Goal: Task Accomplishment & Management: Complete application form

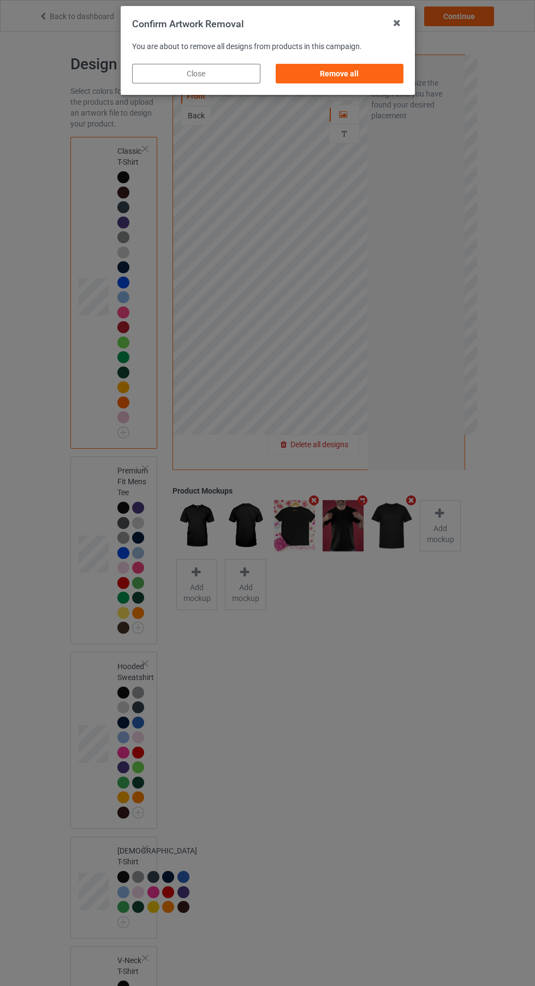
click at [379, 70] on div "Remove all" at bounding box center [339, 74] width 128 height 20
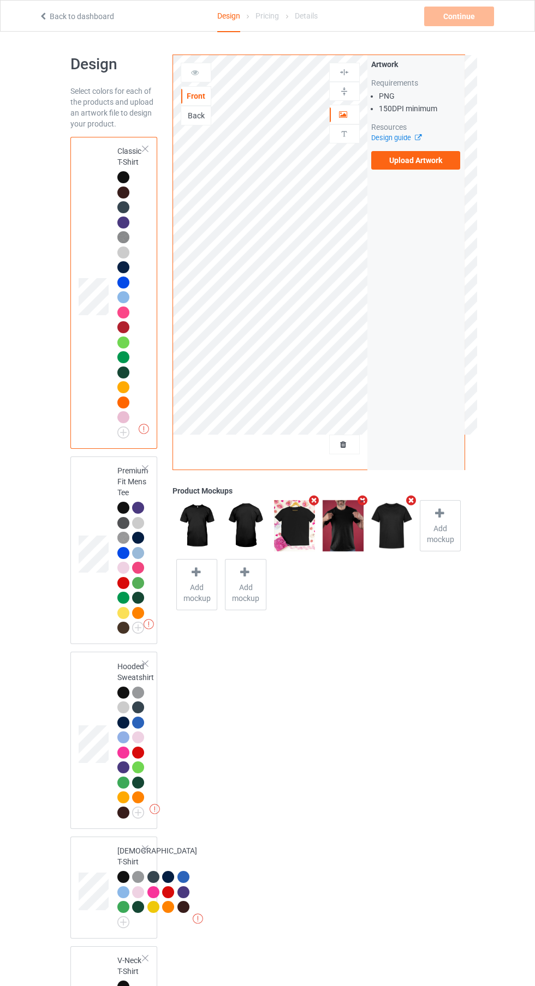
click at [447, 165] on label "Upload Artwork" at bounding box center [415, 160] width 89 height 19
click at [0, 0] on input "Upload Artwork" at bounding box center [0, 0] width 0 height 0
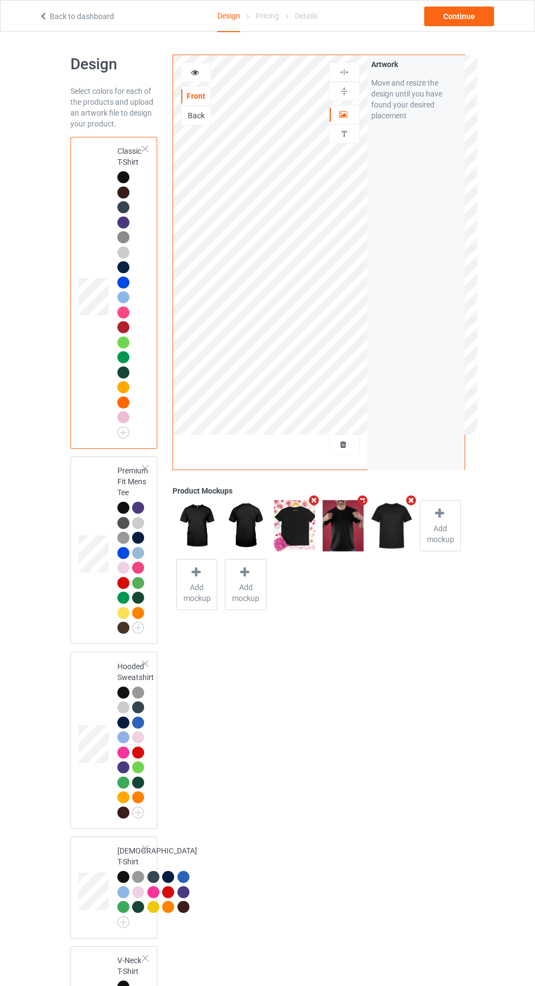
click at [427, 528] on span "Add mockup" at bounding box center [440, 534] width 40 height 22
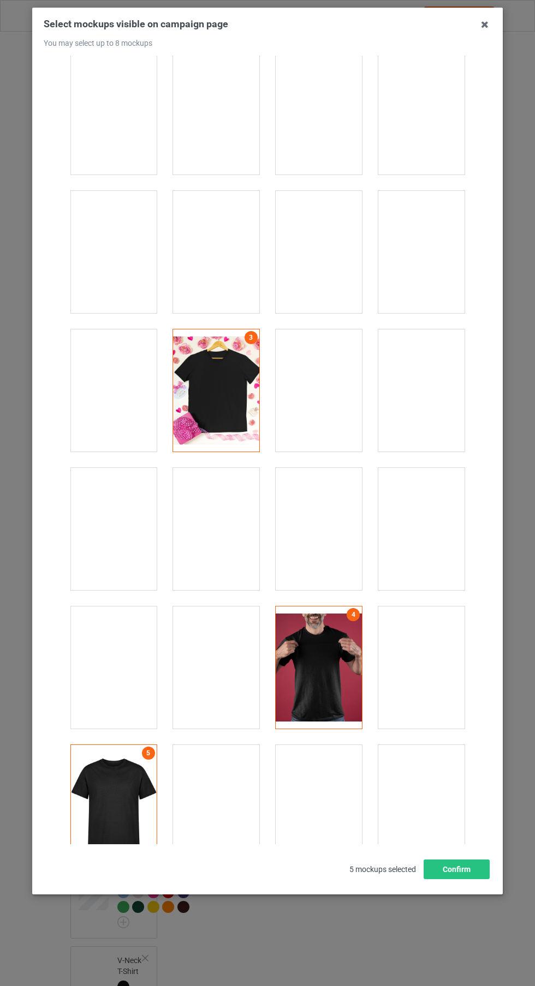
scroll to position [4170, 0]
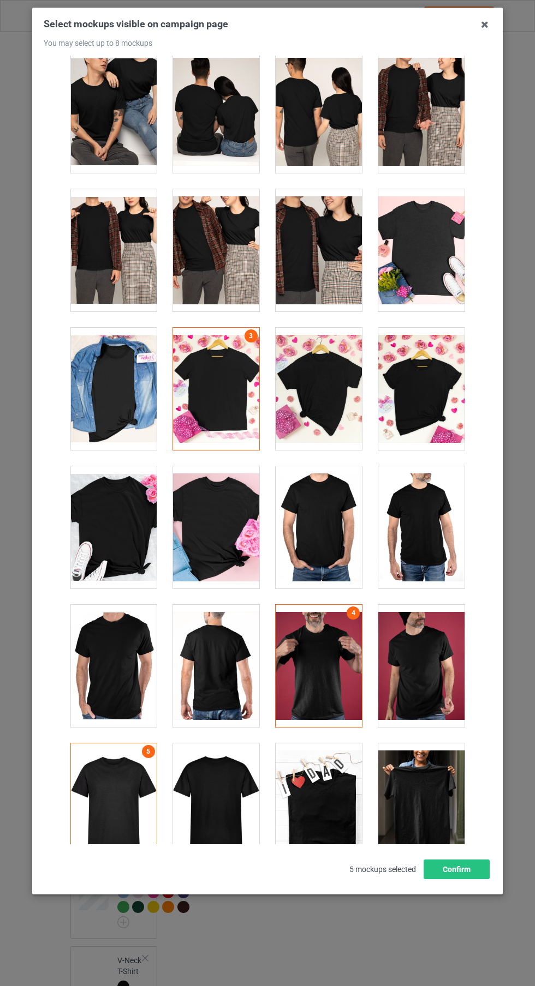
click at [209, 778] on div at bounding box center [216, 805] width 86 height 122
click at [225, 653] on div at bounding box center [216, 666] width 86 height 122
click at [488, 29] on icon at bounding box center [484, 24] width 17 height 17
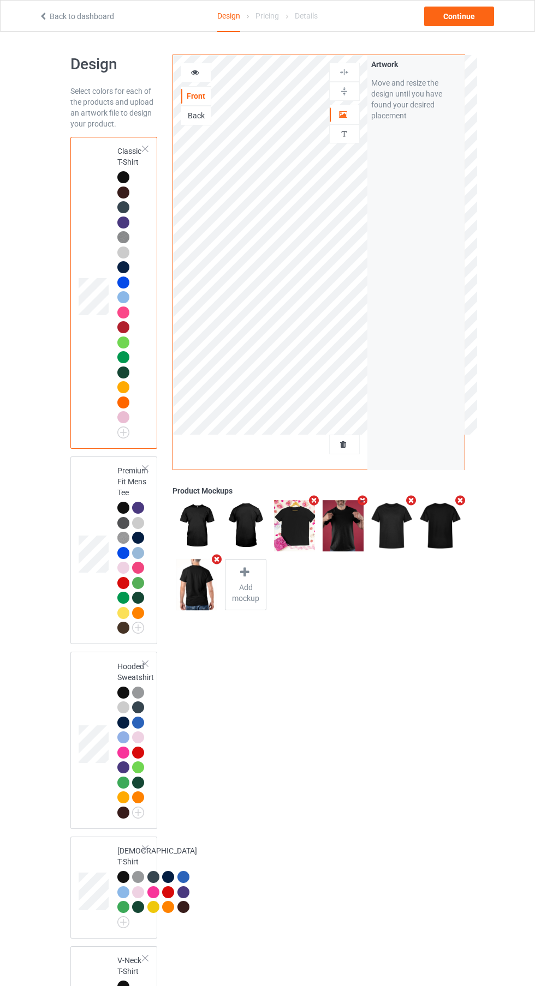
click at [202, 117] on div "Back" at bounding box center [195, 115] width 29 height 11
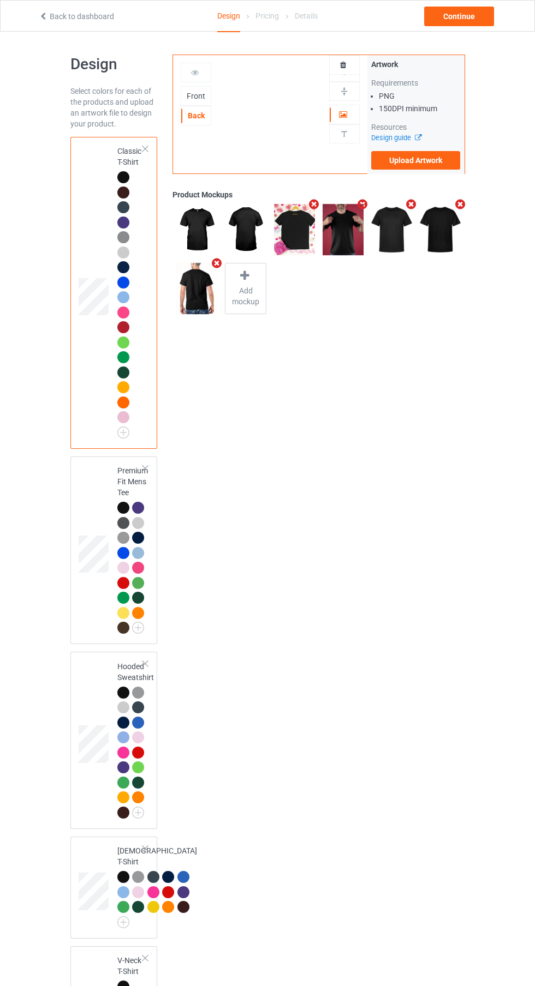
click at [427, 160] on label "Upload Artwork" at bounding box center [415, 160] width 89 height 19
click at [0, 0] on input "Upload Artwork" at bounding box center [0, 0] width 0 height 0
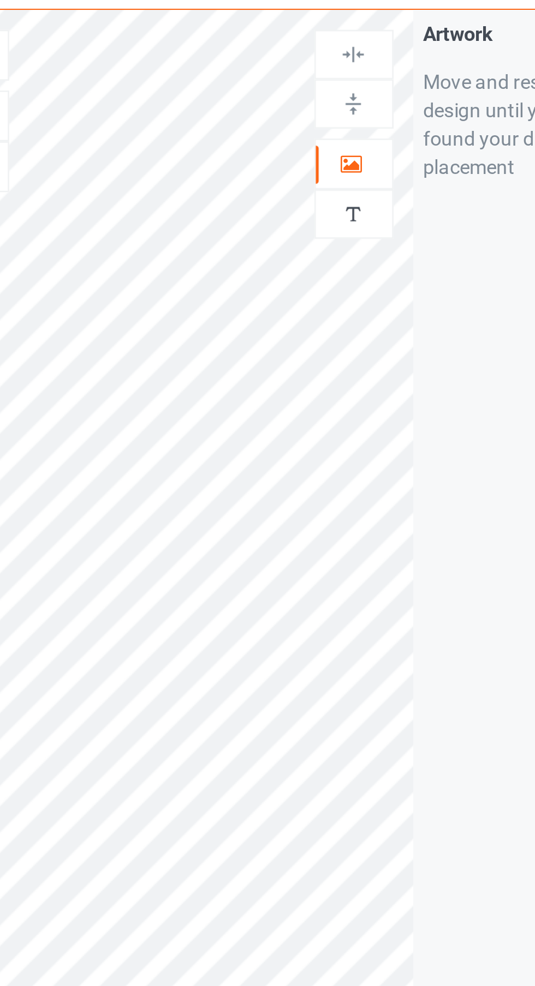
scroll to position [5, 0]
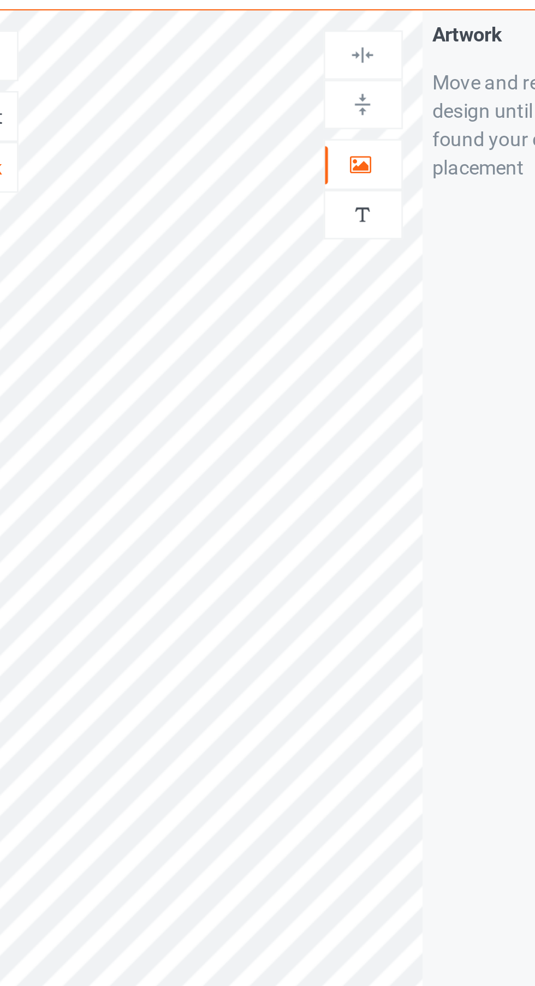
click at [341, 110] on icon at bounding box center [343, 108] width 9 height 8
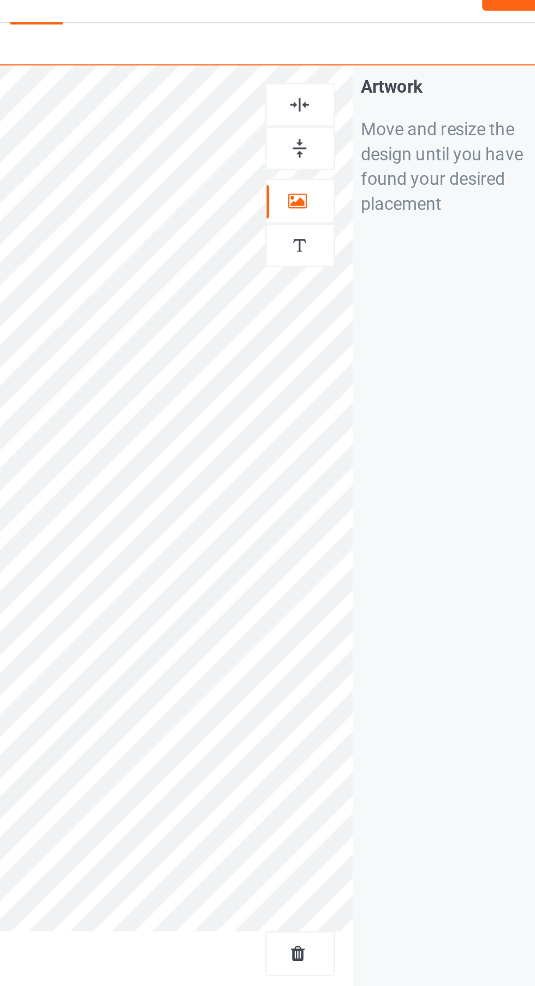
scroll to position [0, 0]
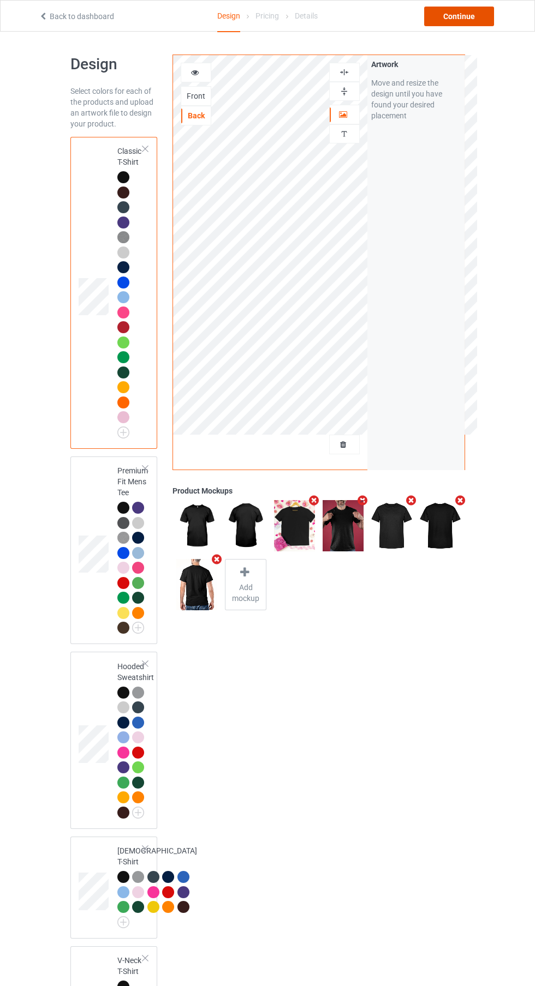
click at [471, 21] on div "Continue" at bounding box center [459, 17] width 70 height 20
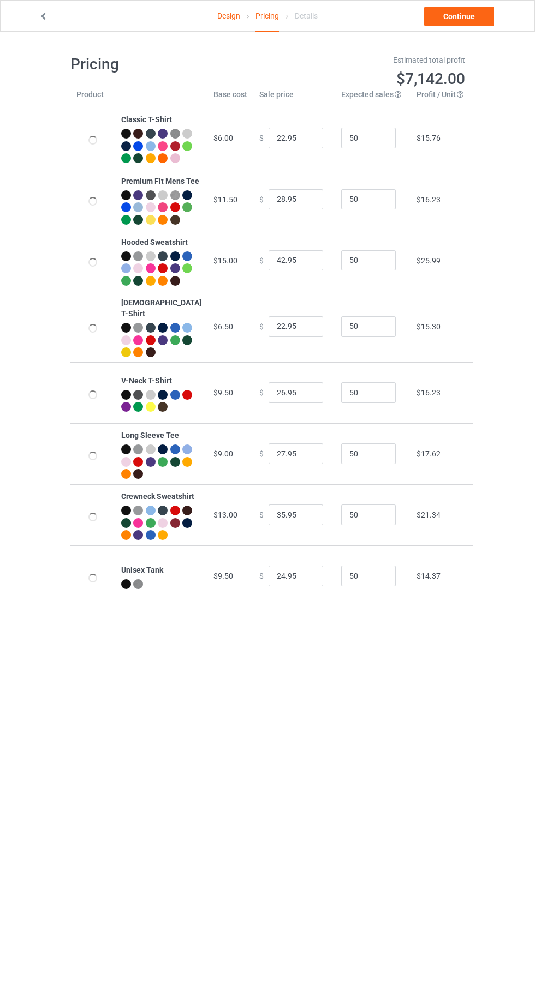
type input "26.95"
type input "32.95"
type input "46.95"
type input "26.95"
type input "30.95"
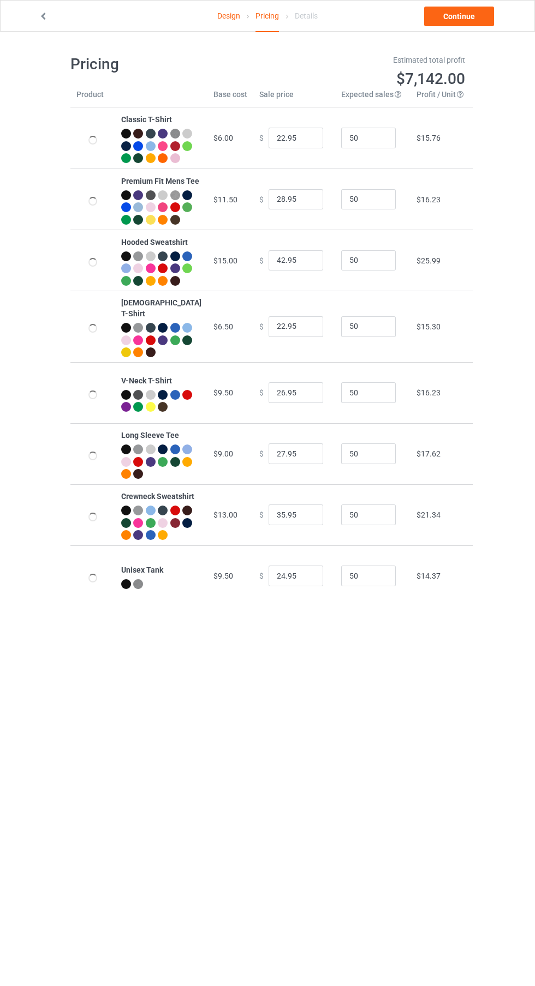
type input "31.95"
type input "39.95"
type input "28.95"
click at [475, 25] on link "Continue" at bounding box center [459, 17] width 70 height 20
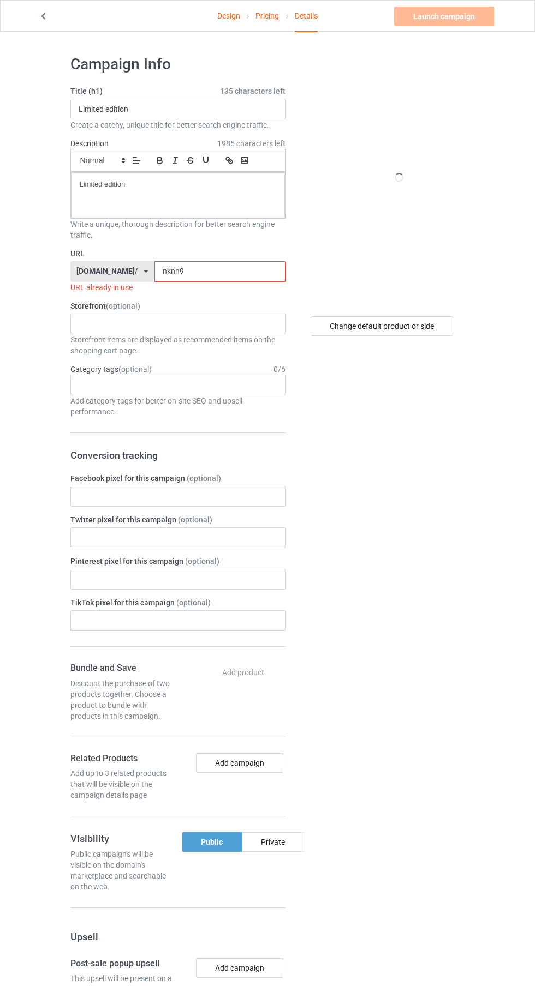
click at [248, 274] on input "nknn9" at bounding box center [219, 271] width 131 height 21
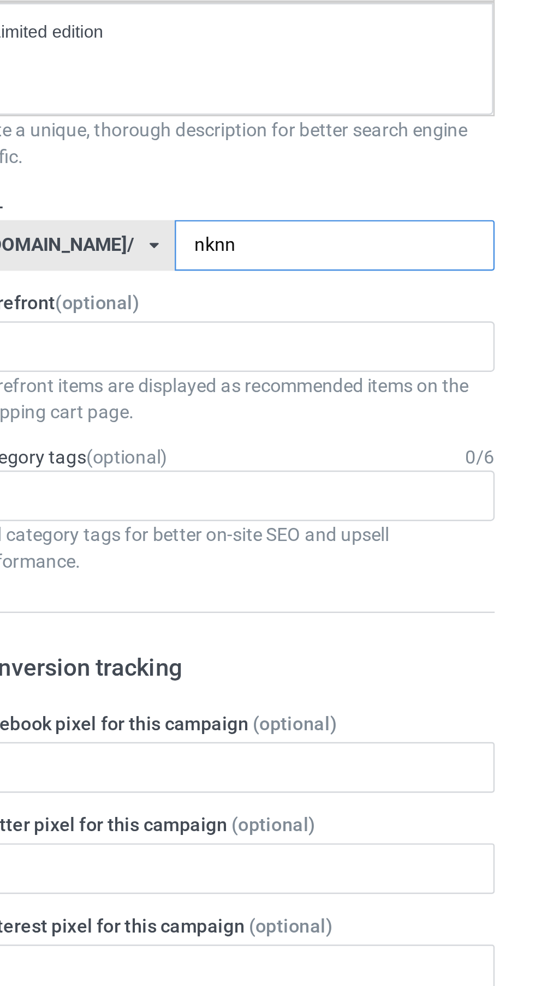
type input "nknnj"
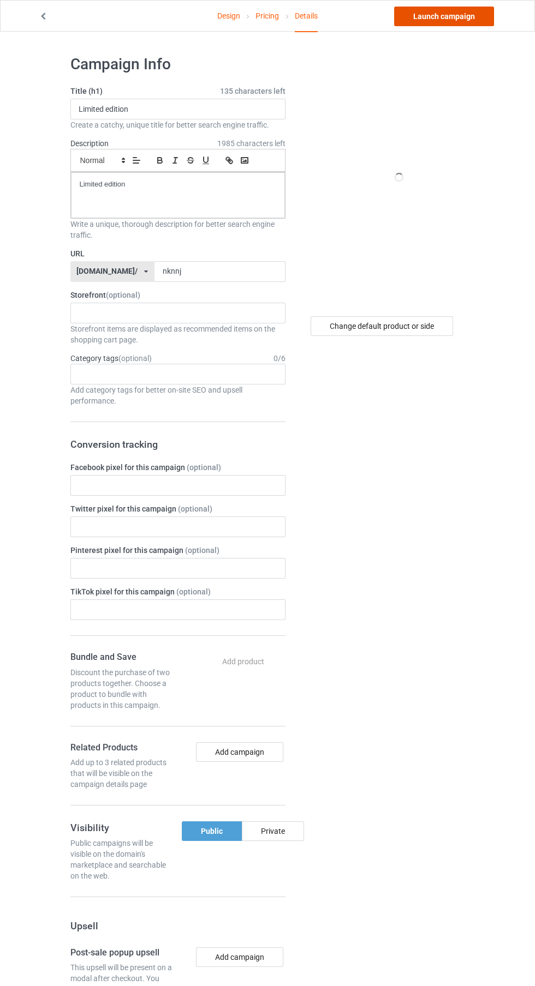
click at [475, 20] on link "Launch campaign" at bounding box center [444, 17] width 100 height 20
